Goal: Find specific page/section: Find specific page/section

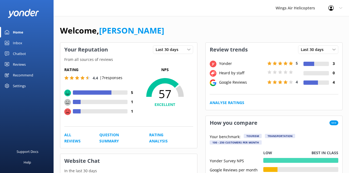
click at [17, 62] on div "Reviews" at bounding box center [19, 64] width 13 height 11
